Goal: Task Accomplishment & Management: Complete application form

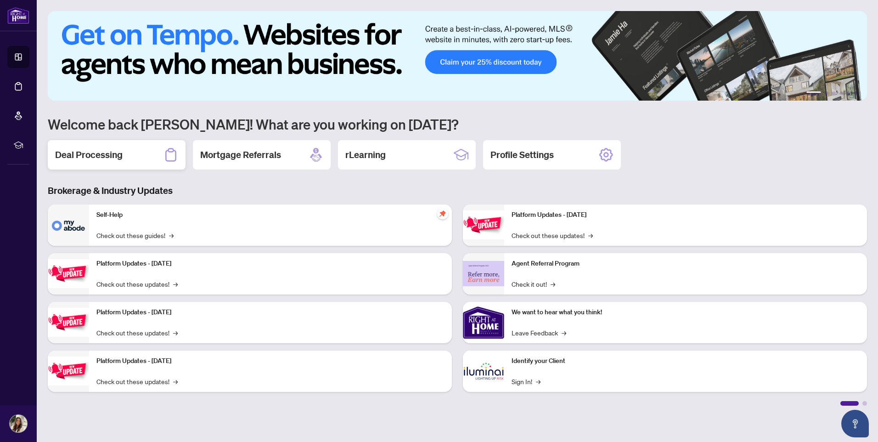
click at [141, 158] on div "Deal Processing" at bounding box center [117, 154] width 138 height 29
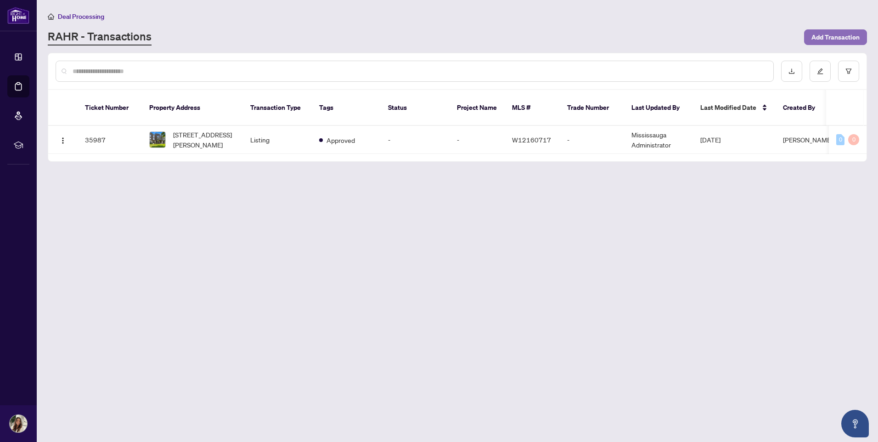
click at [819, 35] on span "Add Transaction" at bounding box center [835, 37] width 48 height 15
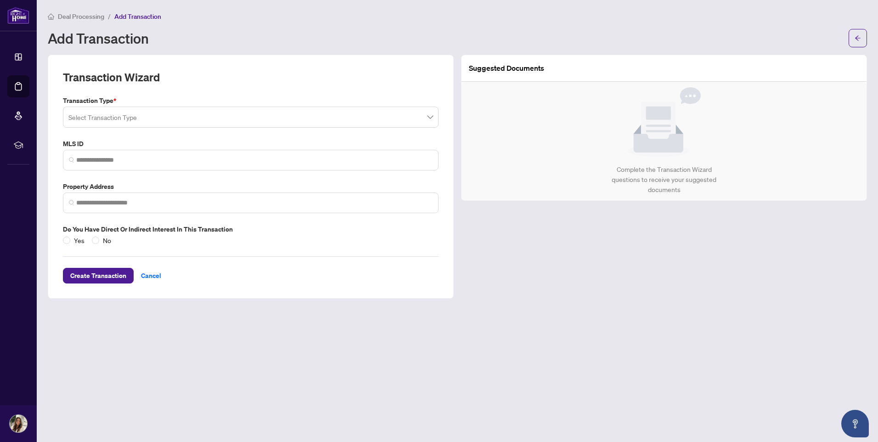
click at [102, 118] on input "search" at bounding box center [246, 118] width 356 height 20
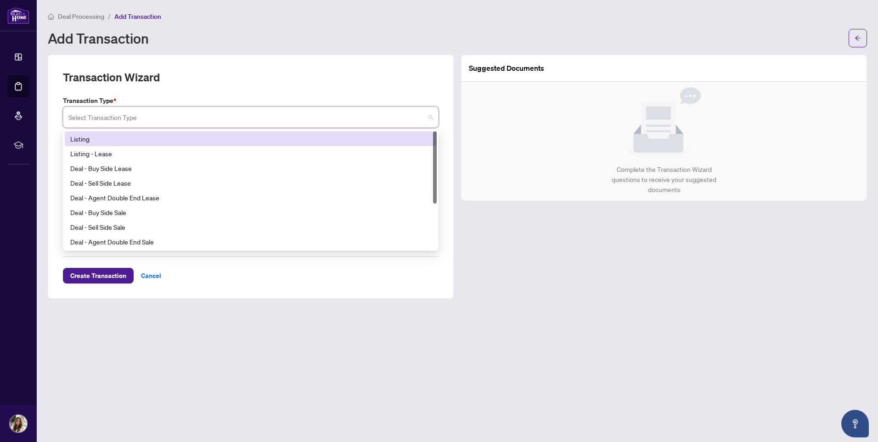
click at [101, 136] on div "Listing" at bounding box center [250, 139] width 361 height 10
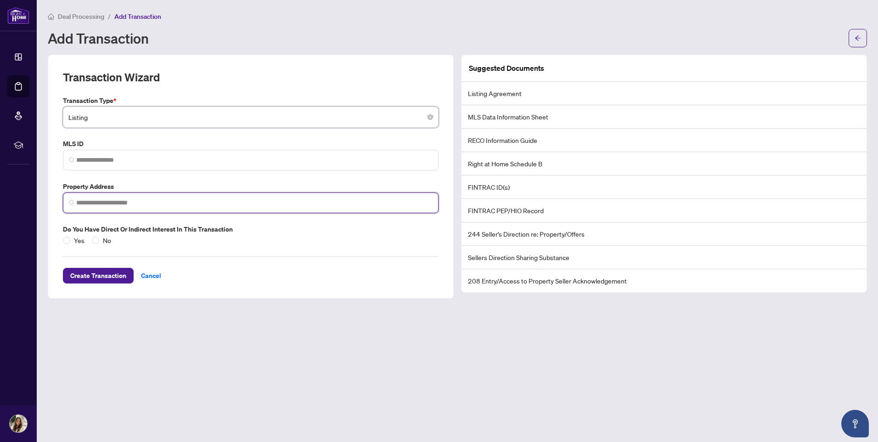
click at [107, 203] on input "search" at bounding box center [254, 203] width 356 height 10
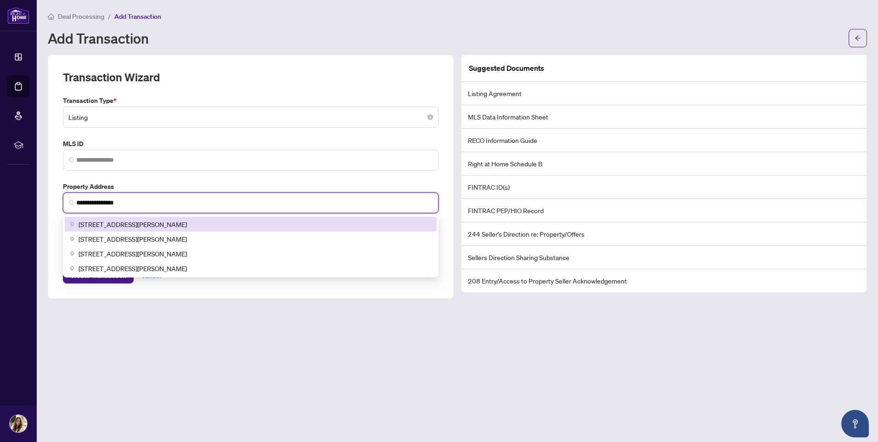
click at [187, 224] on span "[STREET_ADDRESS][PERSON_NAME]" at bounding box center [132, 224] width 108 height 10
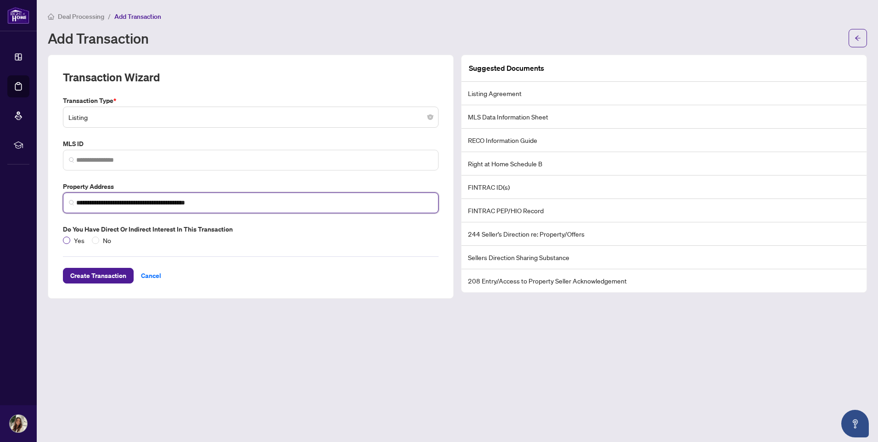
type input "**********"
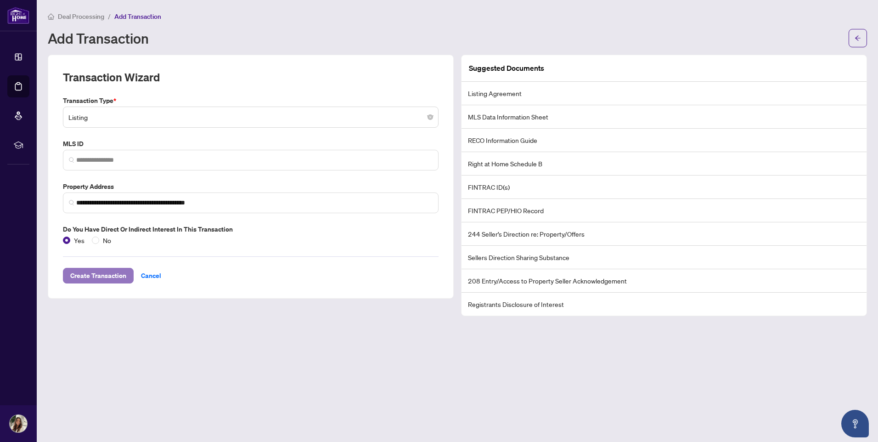
click at [117, 277] on span "Create Transaction" at bounding box center [98, 275] width 56 height 15
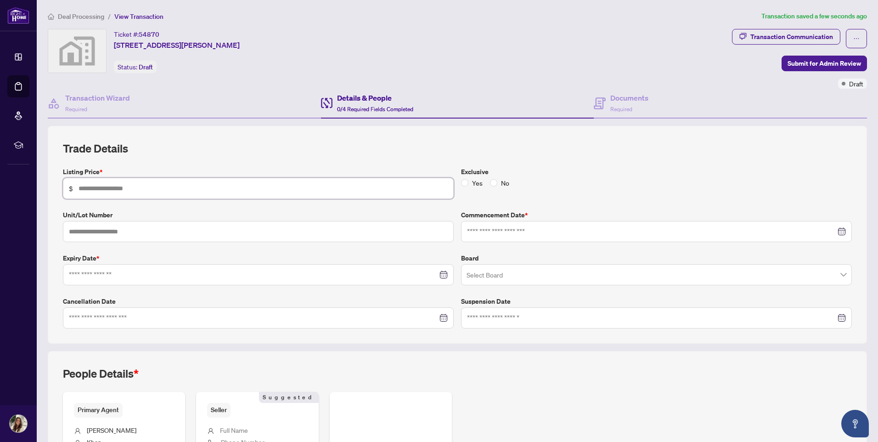
click at [118, 191] on input "text" at bounding box center [262, 188] width 369 height 10
click at [154, 168] on label "Listing Price *" at bounding box center [258, 172] width 391 height 10
click at [159, 186] on input "*********" at bounding box center [262, 188] width 369 height 10
type input "**********"
click at [160, 162] on div "**********" at bounding box center [457, 234] width 789 height 187
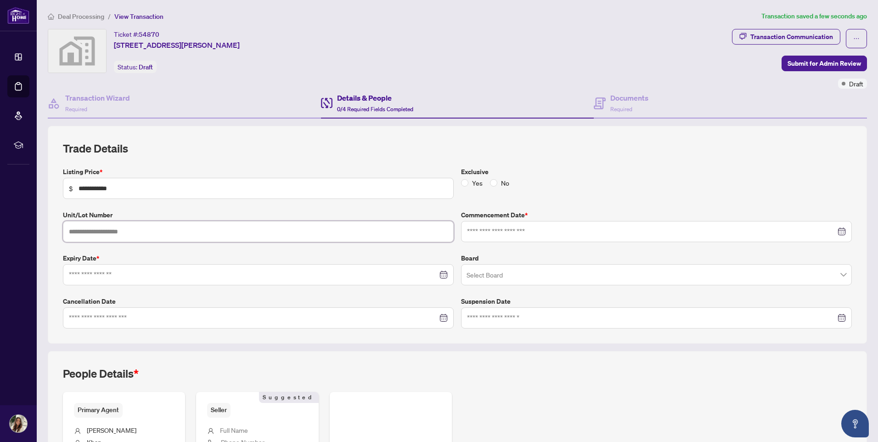
click at [166, 230] on input "text" at bounding box center [258, 231] width 391 height 21
click at [471, 230] on input at bounding box center [651, 231] width 369 height 10
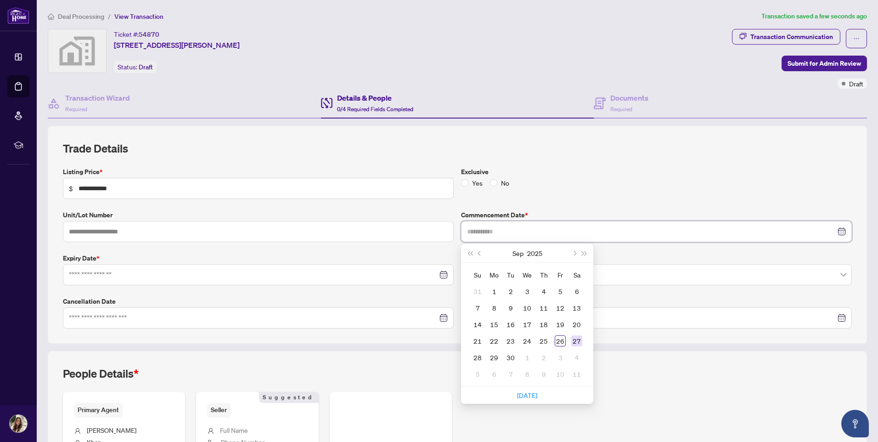
type input "**********"
click at [572, 339] on div "27" at bounding box center [576, 340] width 11 height 11
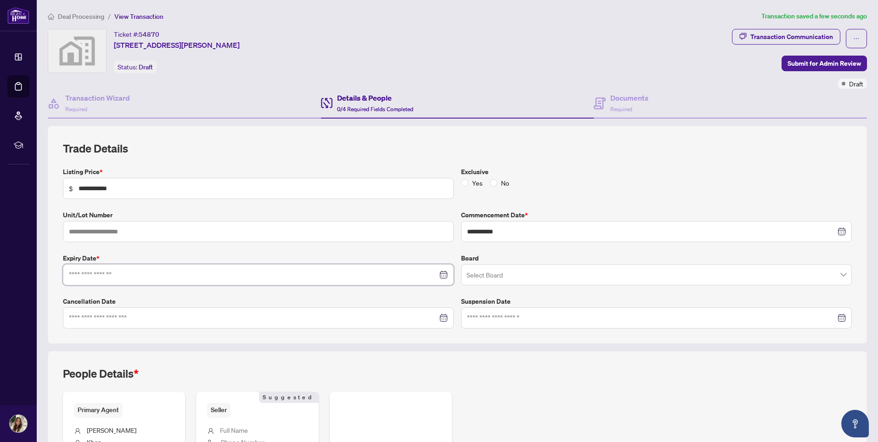
click at [276, 278] on input at bounding box center [253, 274] width 369 height 10
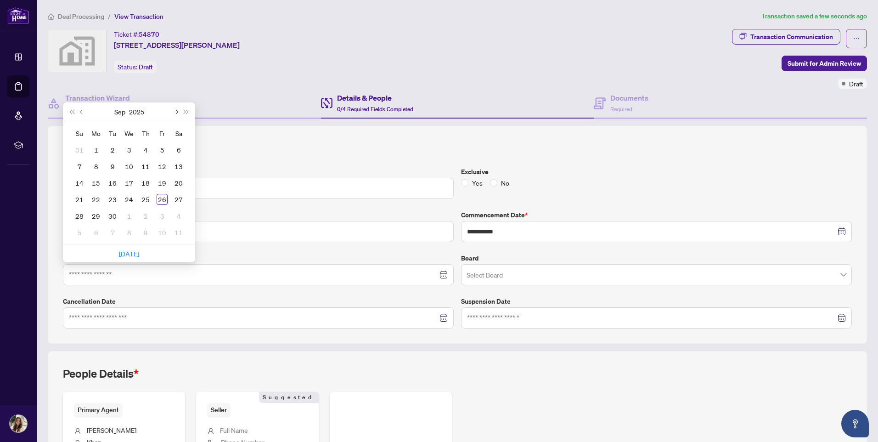
click at [177, 112] on span "Next month (PageDown)" at bounding box center [175, 111] width 5 height 5
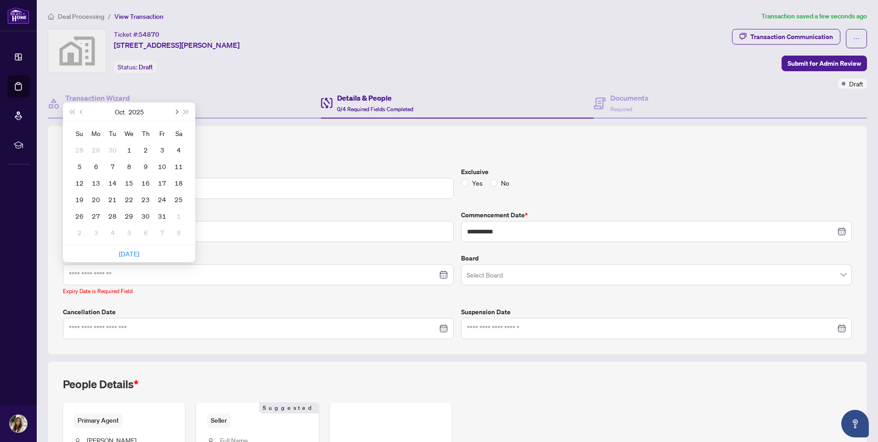
click at [177, 112] on span "Next month (PageDown)" at bounding box center [175, 111] width 5 height 5
click at [175, 114] on button "Next month (PageDown)" at bounding box center [176, 111] width 10 height 18
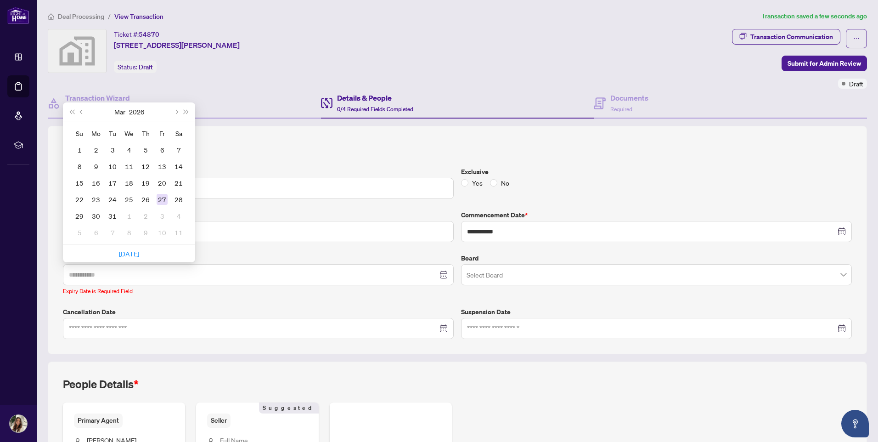
type input "**********"
click at [161, 197] on div "27" at bounding box center [162, 199] width 11 height 11
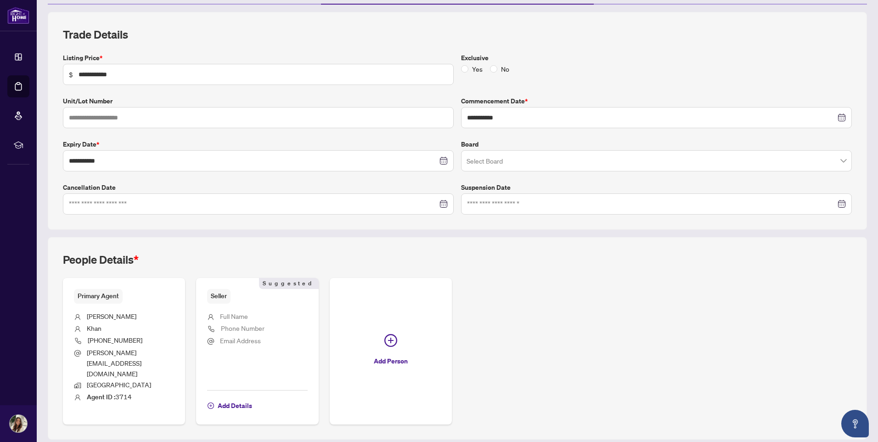
scroll to position [125, 0]
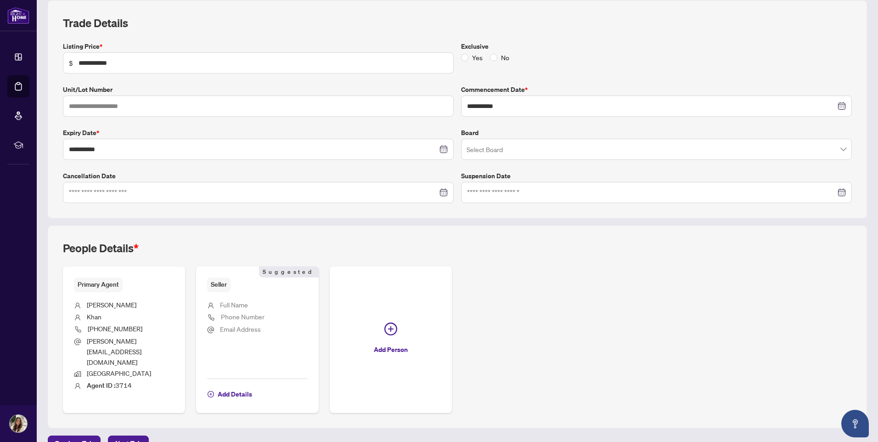
click at [235, 302] on span "Full Name" at bounding box center [234, 304] width 28 height 8
click at [232, 386] on span "Add Details" at bounding box center [235, 393] width 34 height 15
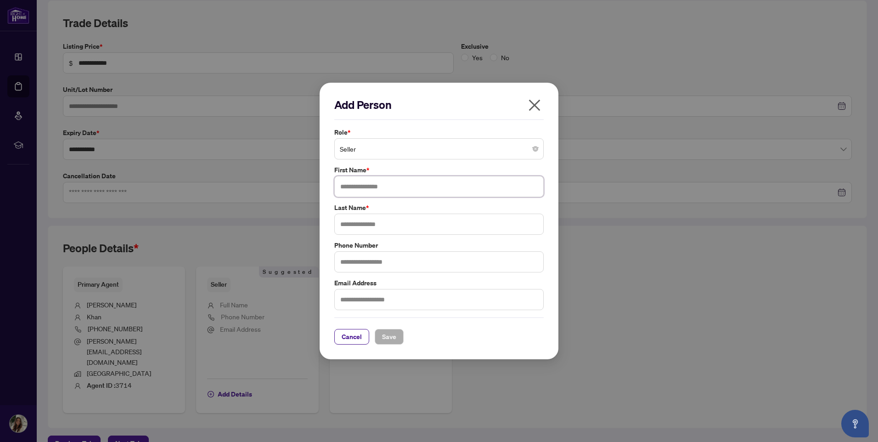
click at [377, 184] on input "text" at bounding box center [438, 186] width 209 height 21
type input "*******"
type input "****"
type input "**********"
click at [400, 290] on input "text" at bounding box center [438, 299] width 209 height 21
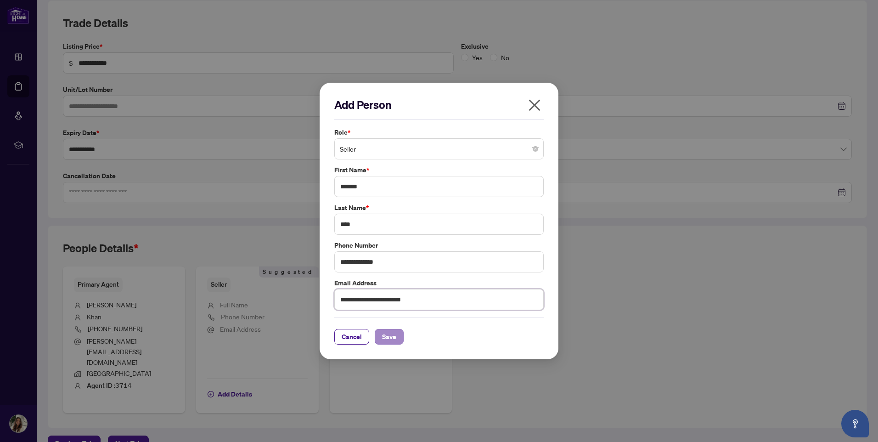
type input "**********"
click at [380, 336] on button "Save" at bounding box center [389, 337] width 29 height 16
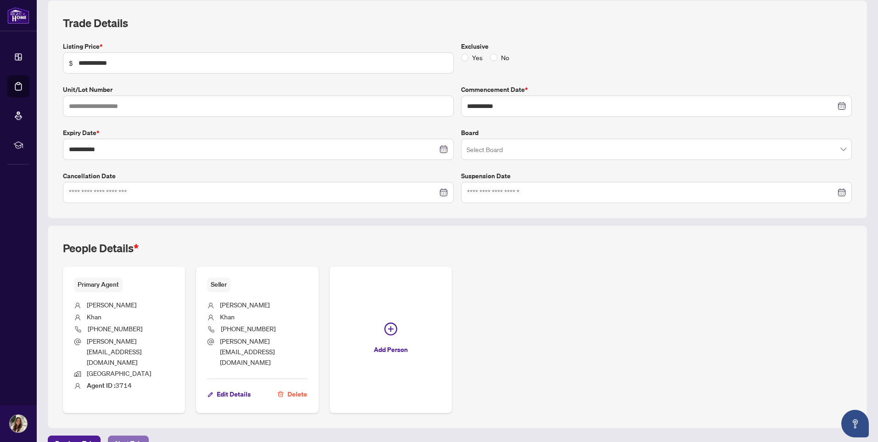
click at [134, 436] on span "Next Tab" at bounding box center [128, 443] width 26 height 15
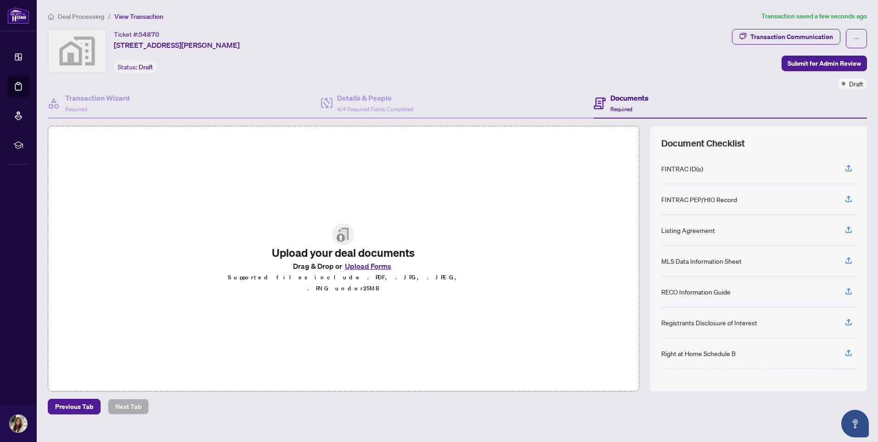
click at [358, 268] on button "Upload Forms" at bounding box center [368, 266] width 52 height 12
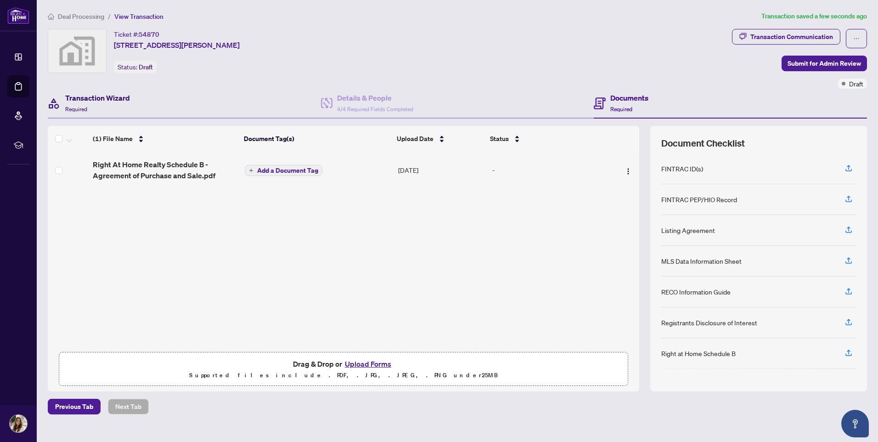
click at [114, 101] on h4 "Transaction Wizard" at bounding box center [97, 97] width 65 height 11
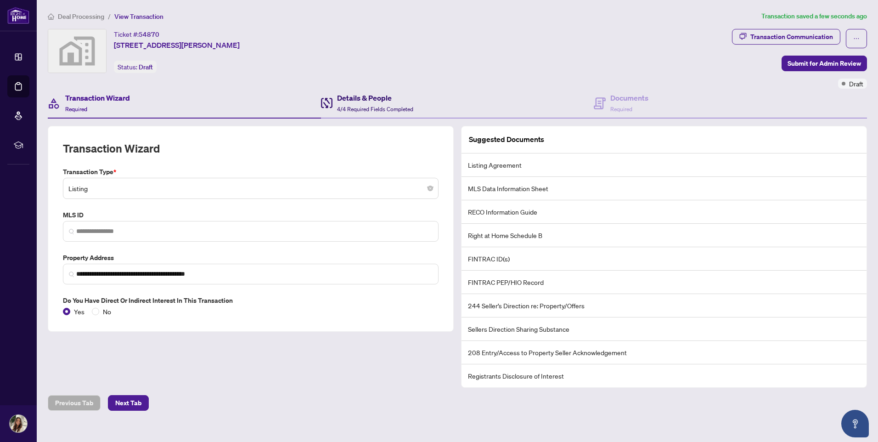
click at [380, 103] on div "Details & People 4/4 Required Fields Completed" at bounding box center [375, 103] width 76 height 22
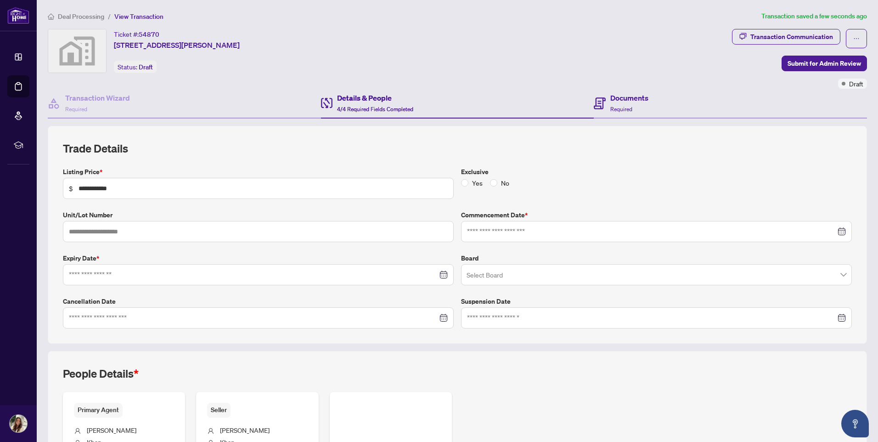
type input "**********"
click at [619, 106] on span "Required" at bounding box center [621, 109] width 22 height 7
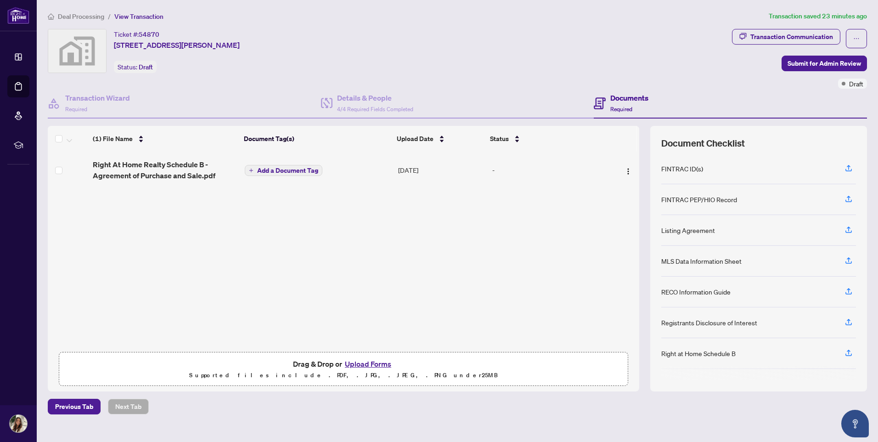
click at [367, 361] on button "Upload Forms" at bounding box center [368, 364] width 52 height 12
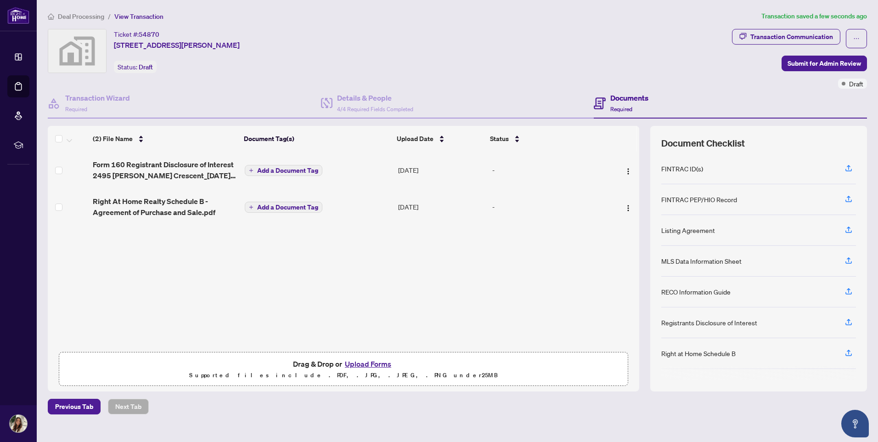
click at [249, 207] on icon "plus" at bounding box center [251, 207] width 4 height 0
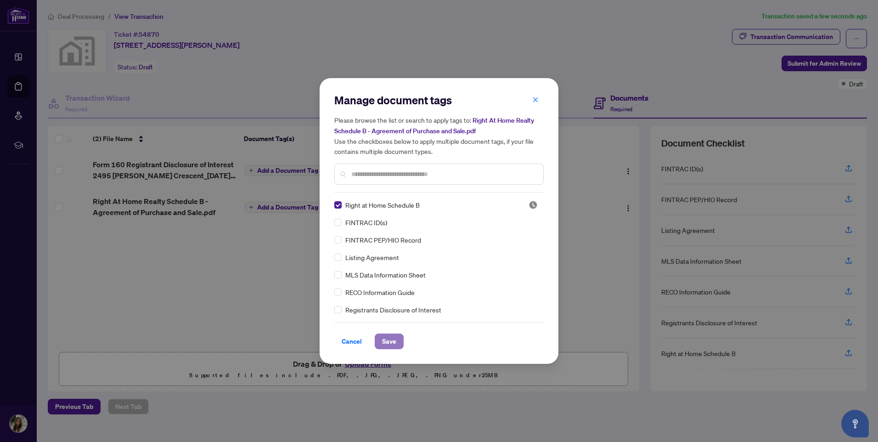
click at [386, 341] on span "Save" at bounding box center [389, 341] width 14 height 15
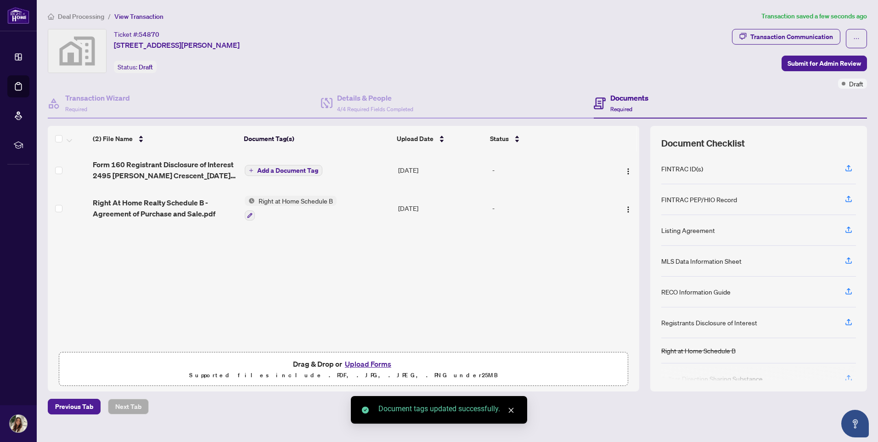
click at [251, 169] on icon "plus" at bounding box center [251, 170] width 5 height 5
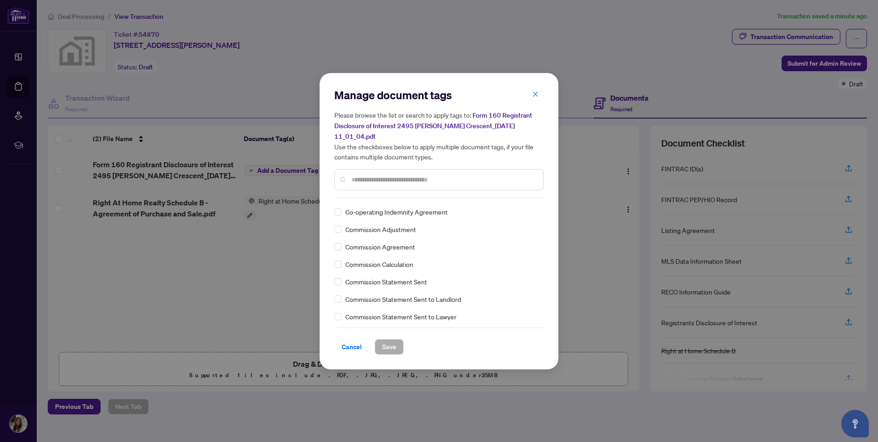
scroll to position [505, 0]
click at [405, 186] on div at bounding box center [438, 179] width 209 height 21
click at [404, 182] on input "text" at bounding box center [443, 179] width 185 height 10
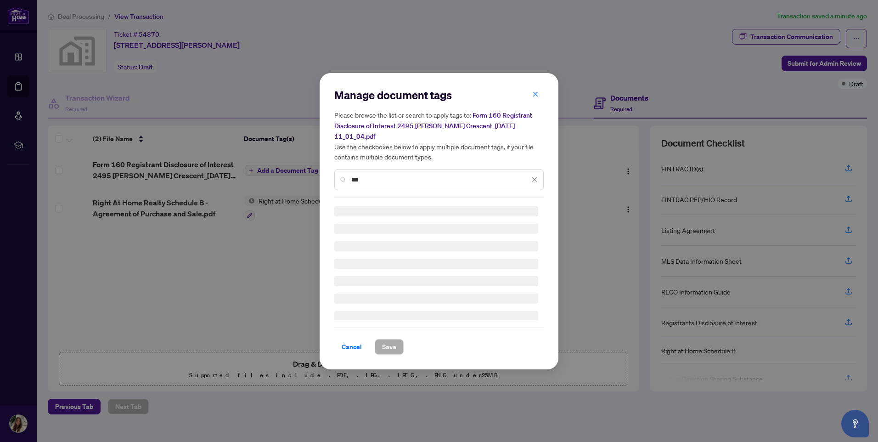
scroll to position [0, 0]
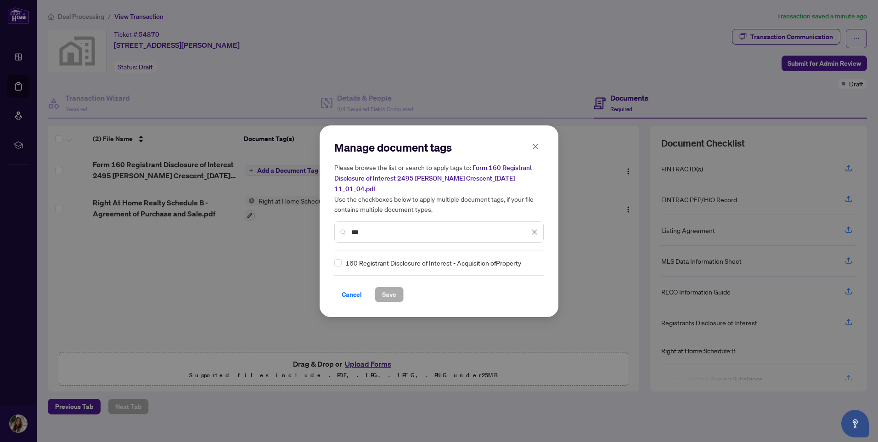
type input "***"
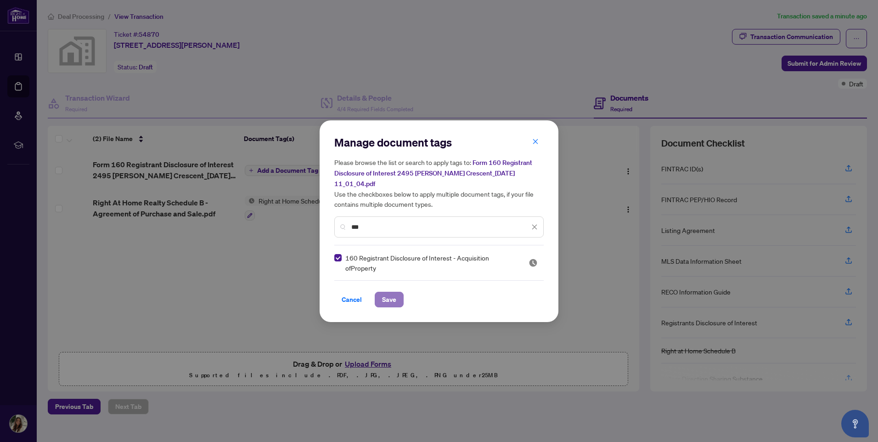
click at [383, 295] on span "Save" at bounding box center [389, 299] width 14 height 15
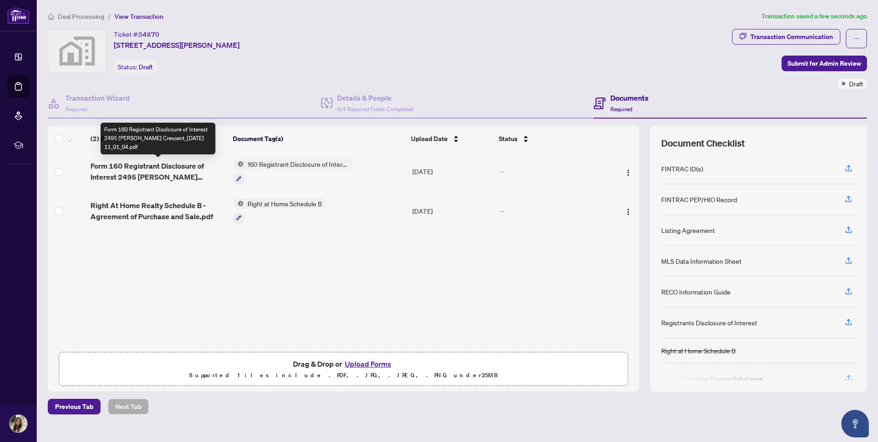
click at [154, 173] on span "Form 160 Registrant Disclosure of Interest 2495 Littlefield Crescent_2025-09-26…" at bounding box center [158, 171] width 136 height 22
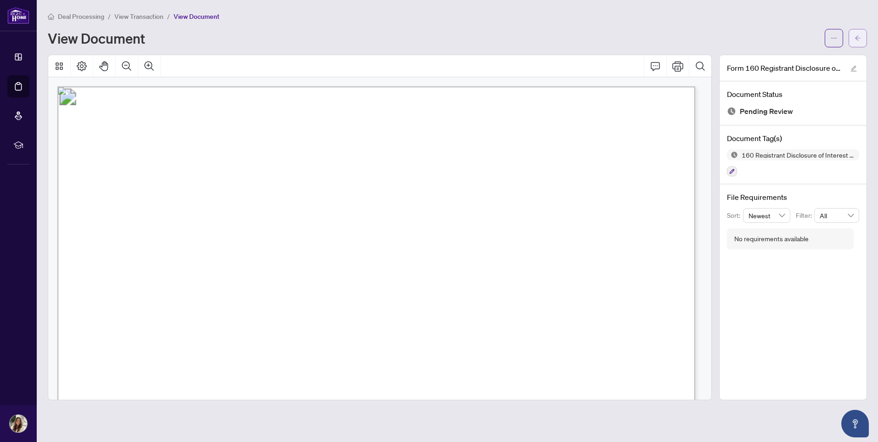
click at [855, 43] on span "button" at bounding box center [857, 38] width 6 height 15
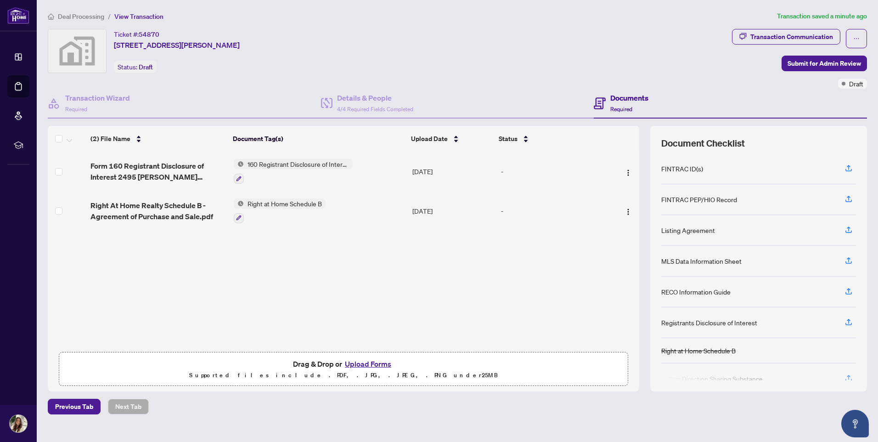
click at [708, 320] on div "Registrants Disclosure of Interest" at bounding box center [709, 322] width 96 height 10
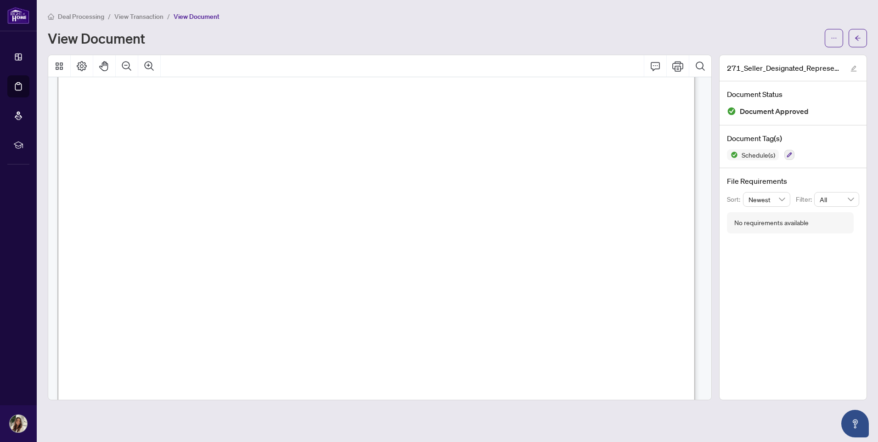
scroll to position [1860, 0]
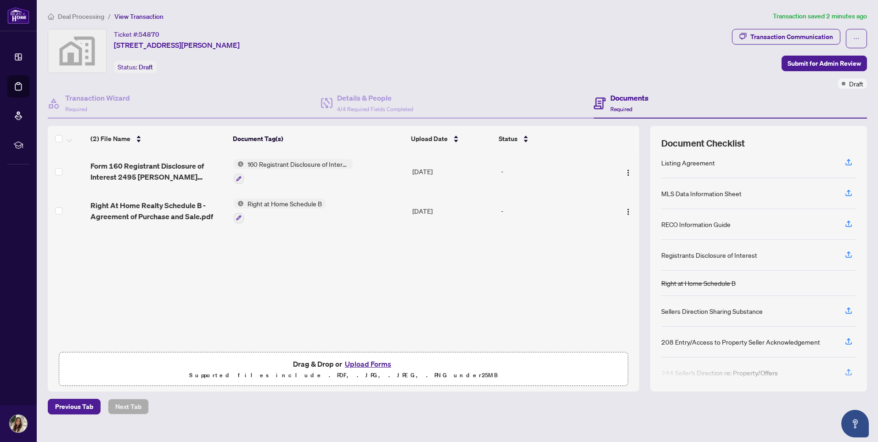
scroll to position [79, 0]
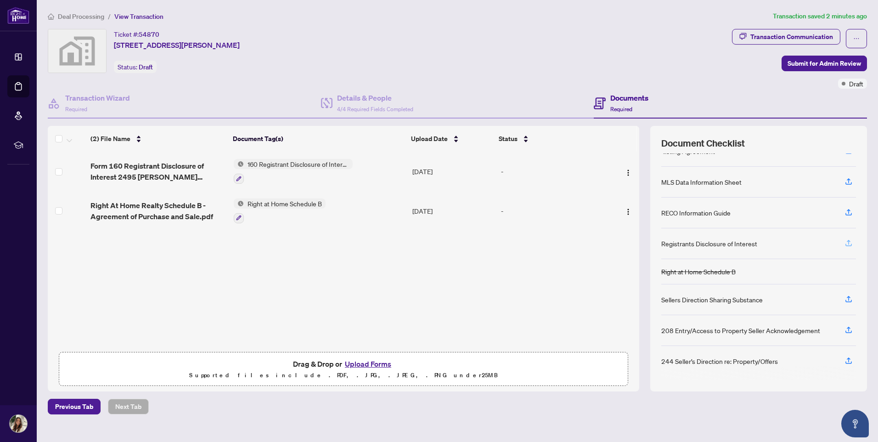
click at [845, 243] on icon "button" at bounding box center [848, 243] width 8 height 8
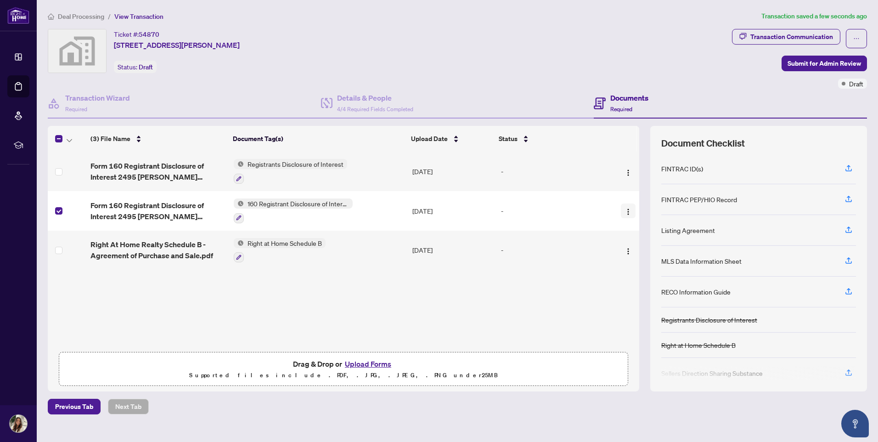
click at [627, 209] on img "button" at bounding box center [627, 211] width 7 height 7
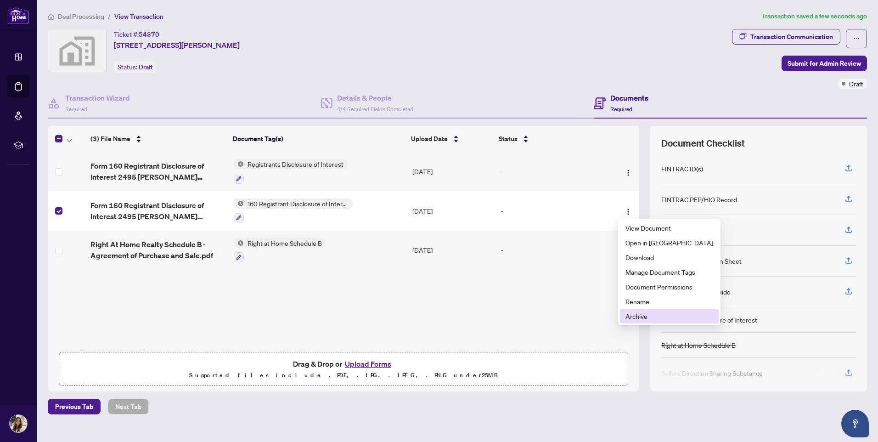
click at [643, 315] on span "Archive" at bounding box center [669, 316] width 88 height 10
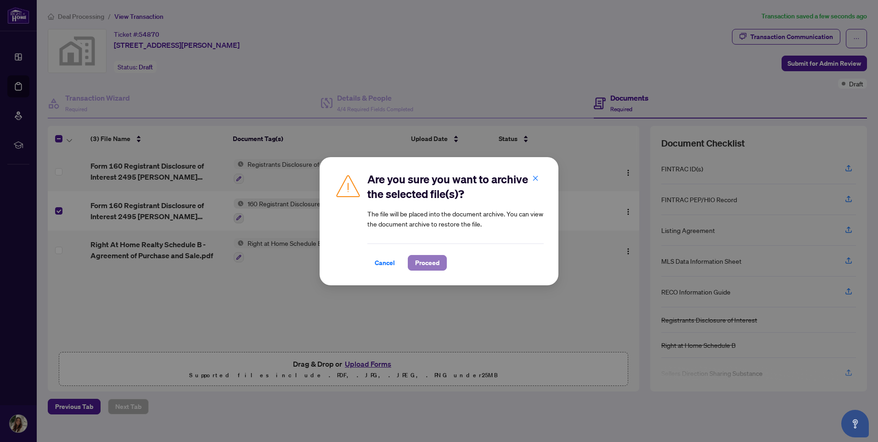
click at [429, 263] on span "Proceed" at bounding box center [427, 262] width 24 height 15
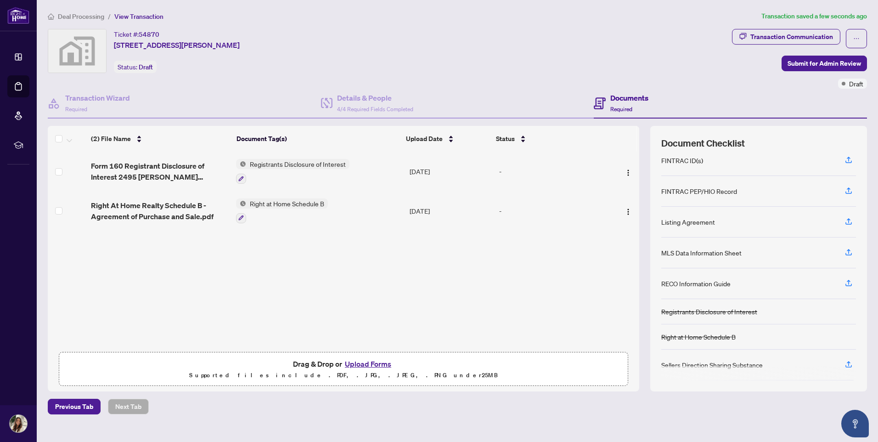
scroll to position [0, 0]
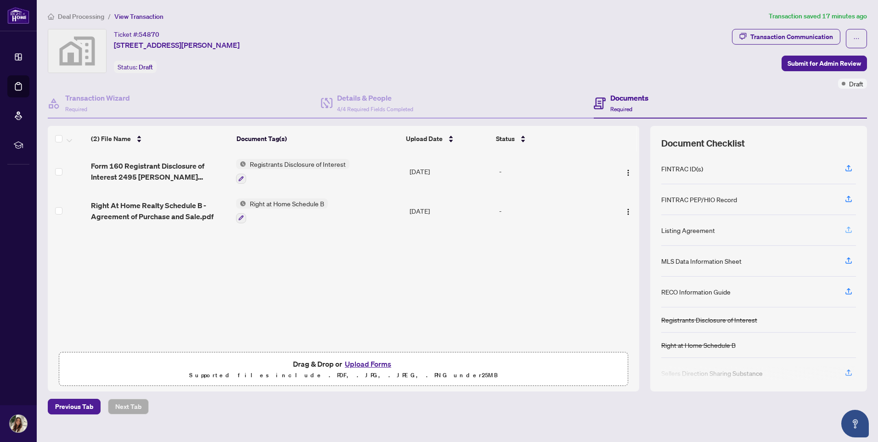
click at [850, 230] on icon "button" at bounding box center [848, 229] width 8 height 8
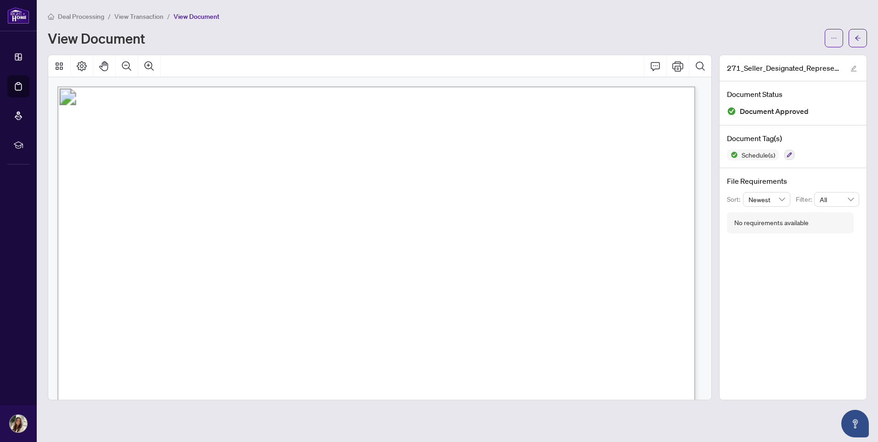
scroll to position [1860, 0]
